Goal: Task Accomplishment & Management: Complete application form

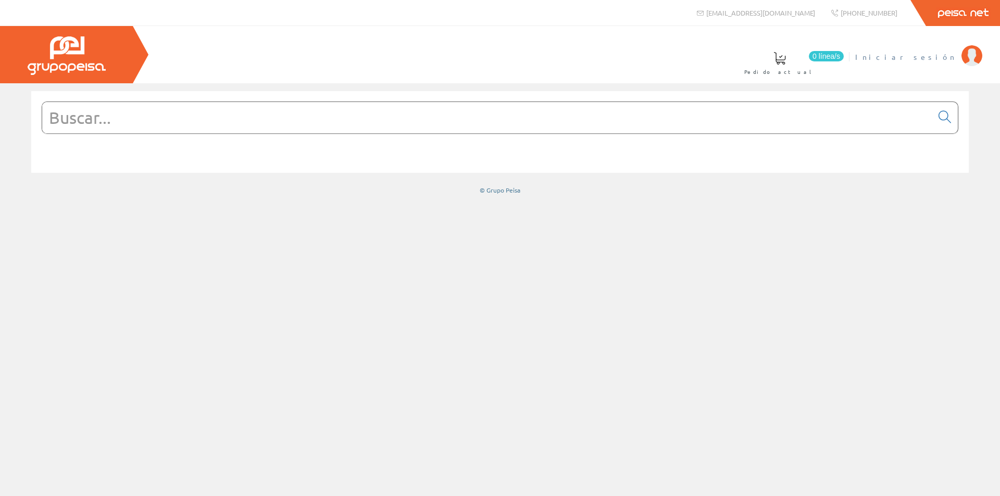
click at [927, 59] on span "Iniciar sesión" at bounding box center [905, 57] width 101 height 10
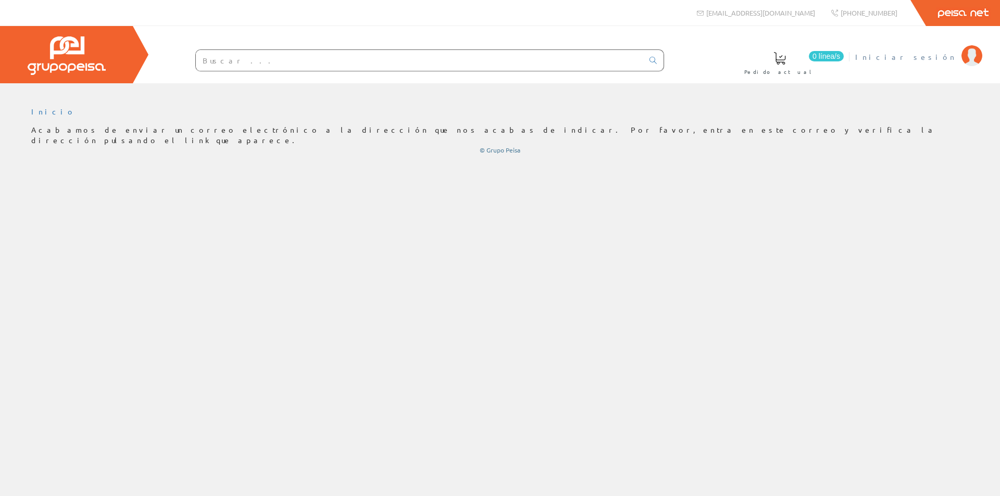
click at [939, 58] on span "Iniciar sesión" at bounding box center [905, 57] width 101 height 10
